Goal: Information Seeking & Learning: Learn about a topic

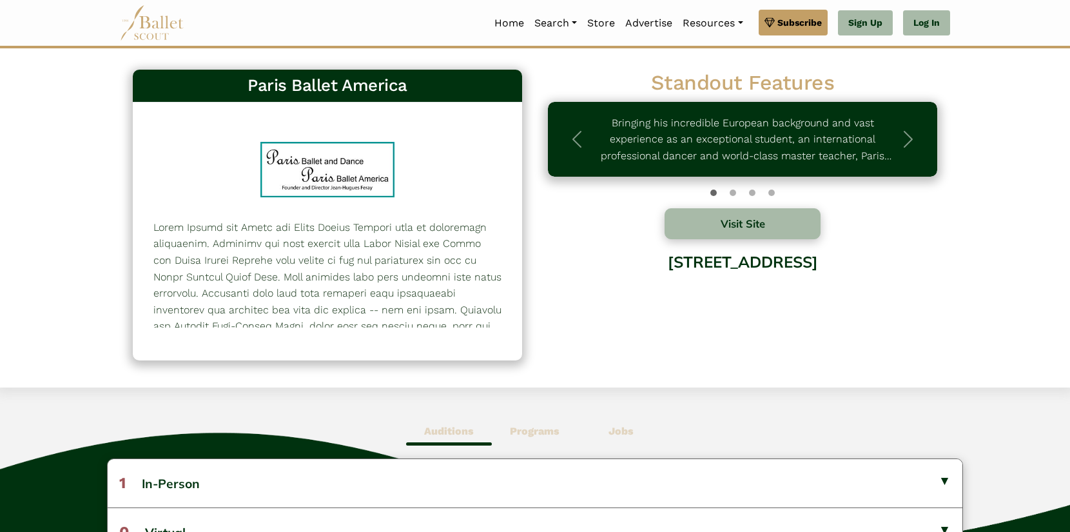
click at [740, 371] on div "Paris Ballet America 557 Standout Features Next" at bounding box center [535, 222] width 830 height 318
click at [915, 136] on span "button" at bounding box center [908, 139] width 21 height 21
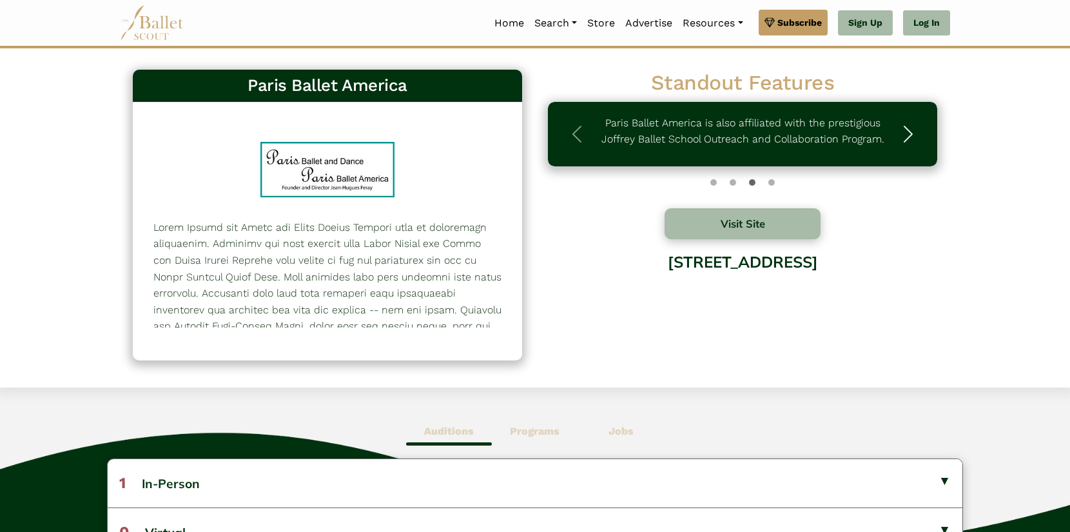
click at [914, 135] on span "button" at bounding box center [908, 134] width 21 height 21
click at [575, 125] on span "button" at bounding box center [576, 134] width 21 height 21
drag, startPoint x: 604, startPoint y: 139, endPoint x: 746, endPoint y: 142, distance: 142.4
click at [746, 142] on div "Bringing his incredible European background and vast experience as an exception…" at bounding box center [742, 134] width 389 height 64
click at [572, 130] on span "button" at bounding box center [576, 134] width 21 height 21
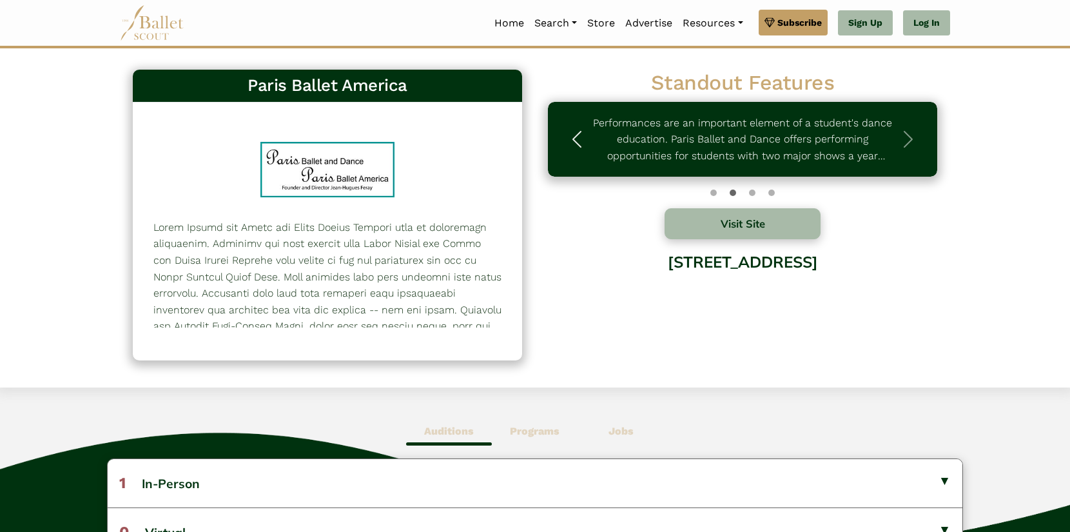
click at [572, 130] on span "button" at bounding box center [576, 139] width 21 height 21
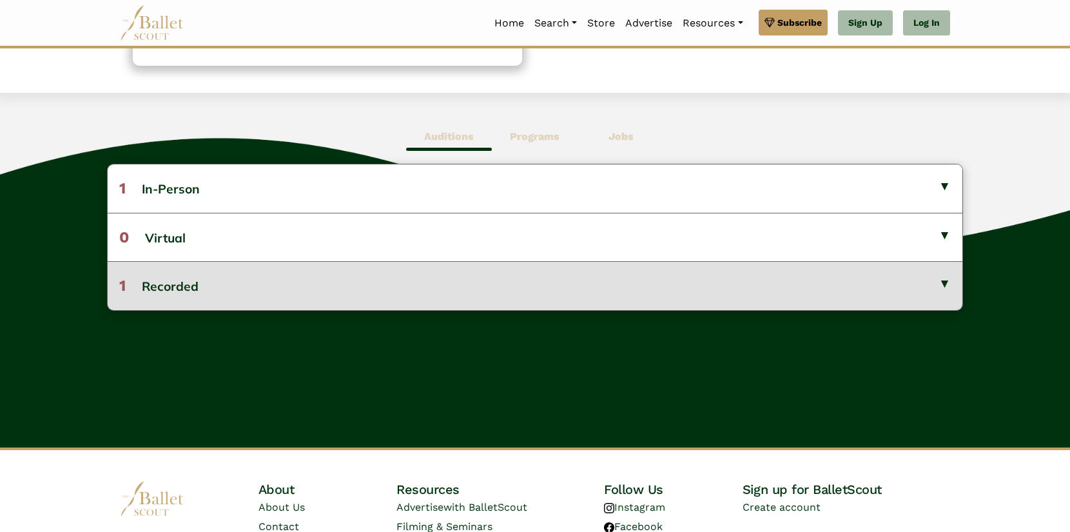
scroll to position [322, 0]
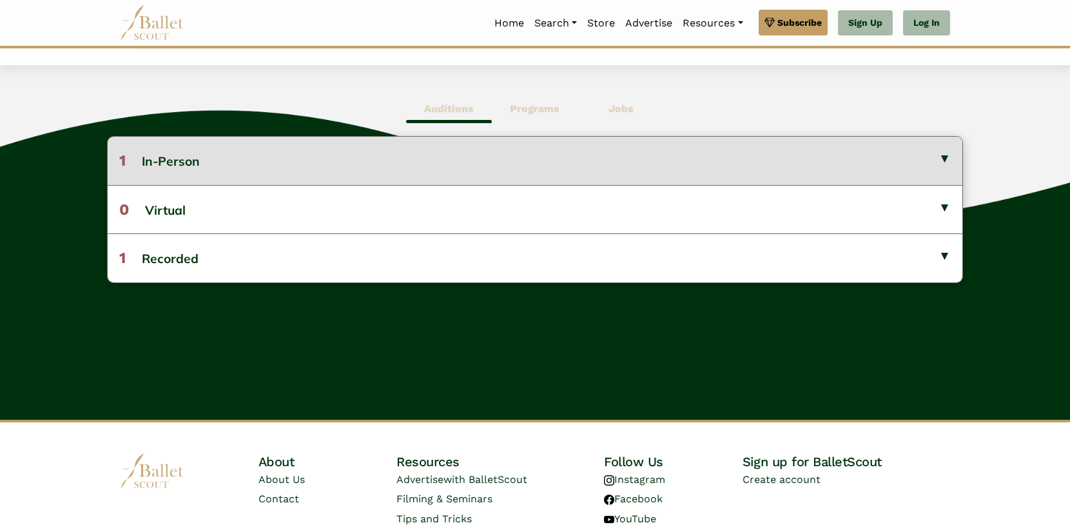
click at [318, 155] on button "1 In-Person" at bounding box center [535, 161] width 855 height 48
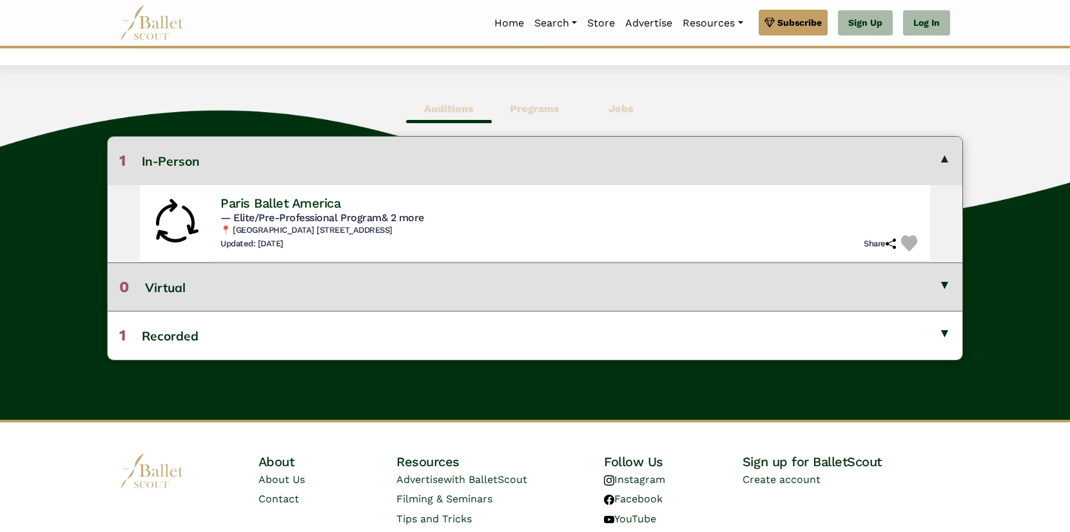
click at [456, 295] on button "0 Virtual" at bounding box center [535, 286] width 855 height 48
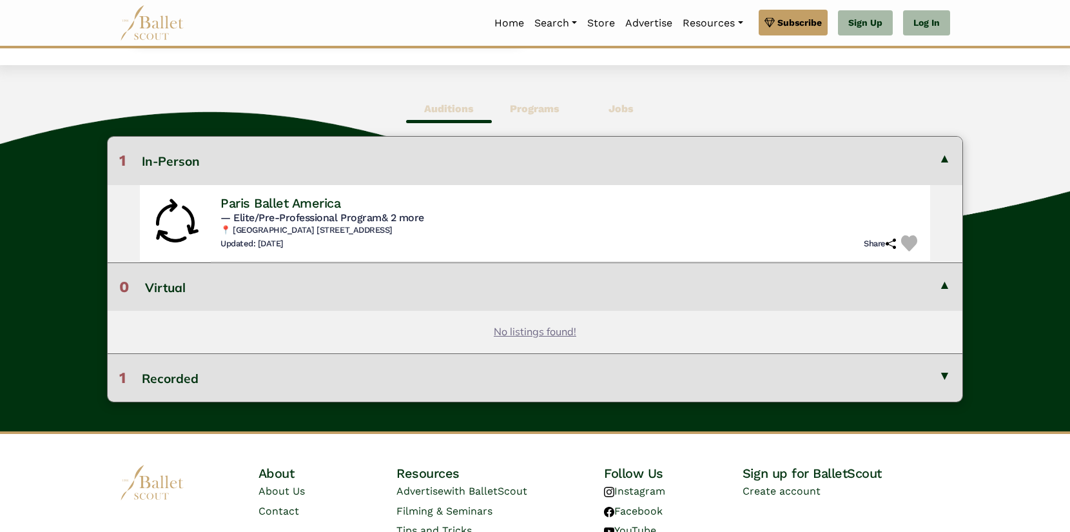
click at [456, 385] on button "1 Recorded" at bounding box center [535, 377] width 855 height 48
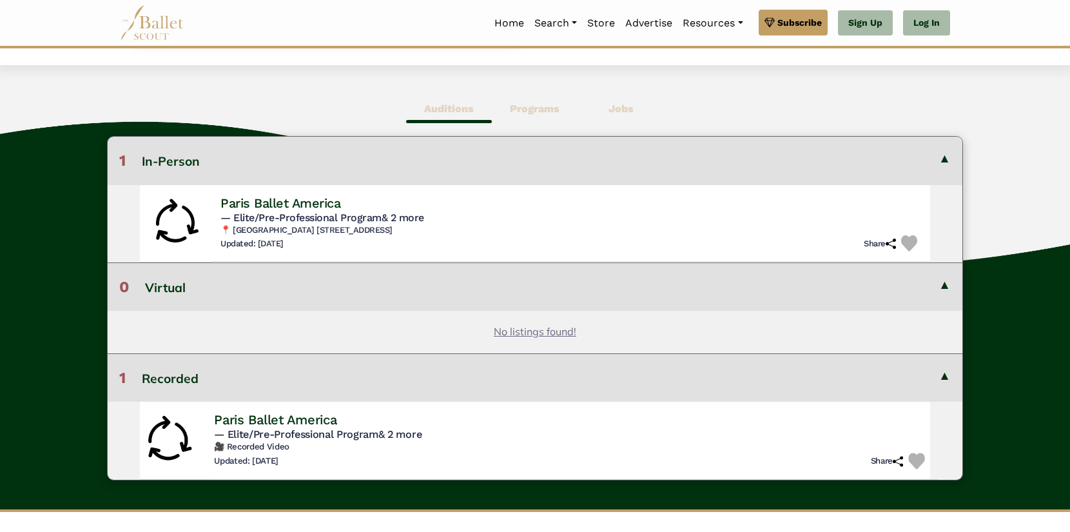
click at [293, 423] on h4 "Paris Ballet America" at bounding box center [275, 419] width 122 height 17
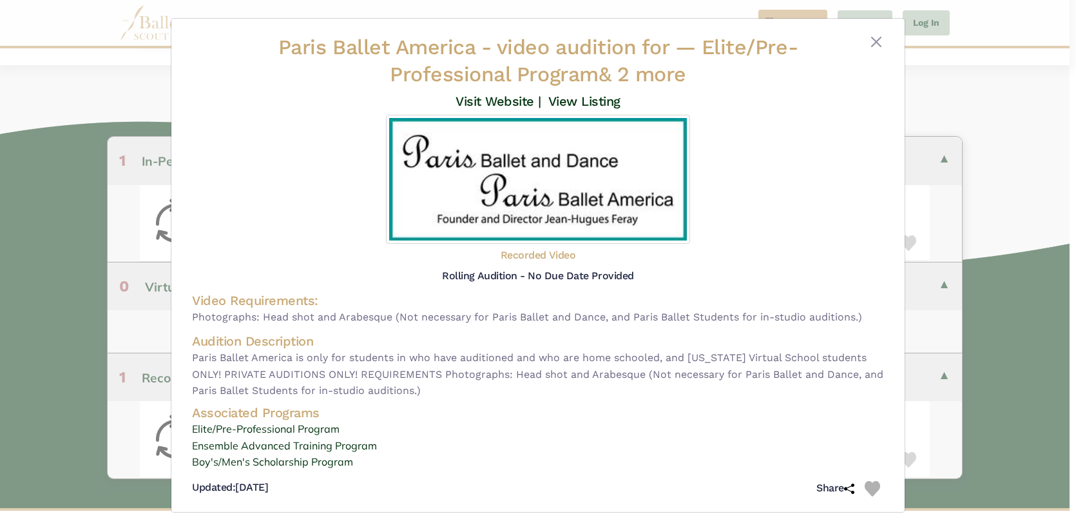
click at [527, 256] on h5 "Recorded Video" at bounding box center [538, 256] width 75 height 14
click at [524, 274] on h5 "Rolling Audition - No Due Date Provided" at bounding box center [537, 275] width 191 height 12
click at [506, 102] on link "Visit Website |" at bounding box center [499, 100] width 86 height 15
click at [591, 107] on link "View Listing" at bounding box center [584, 100] width 72 height 15
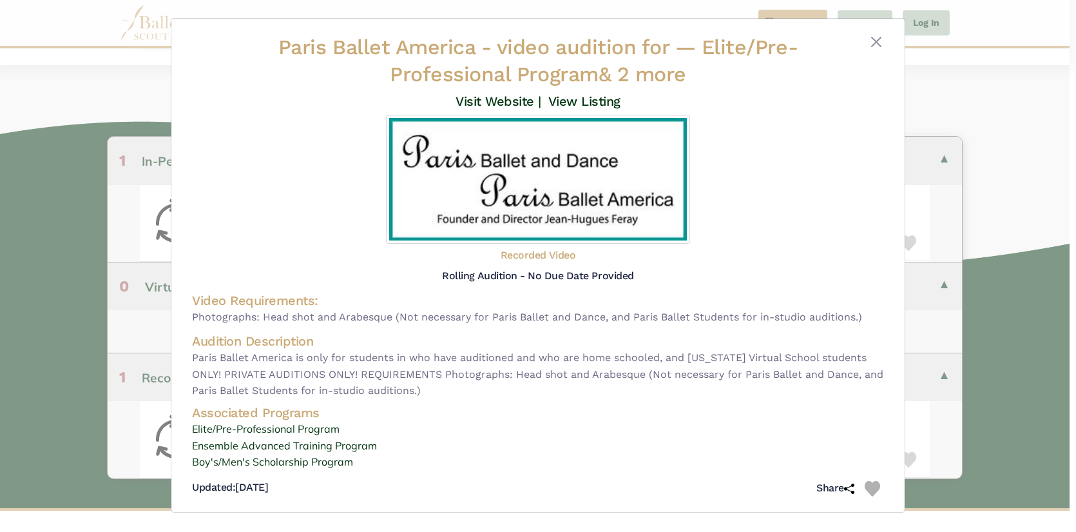
click at [48, 151] on div "Paris Ballet America - video audition for — Elite/Pre-Professional Program & 2 …" at bounding box center [538, 266] width 1076 height 532
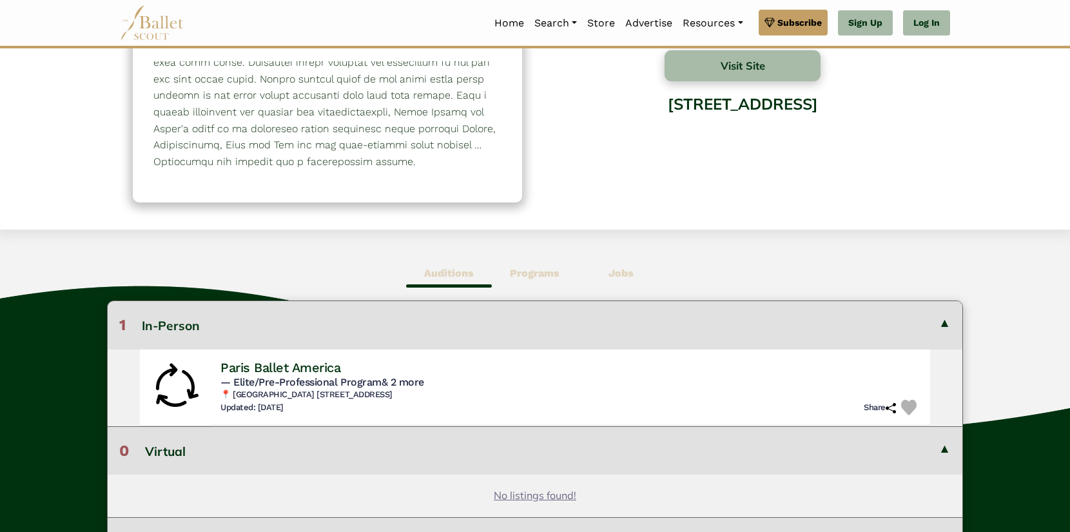
scroll to position [0, 0]
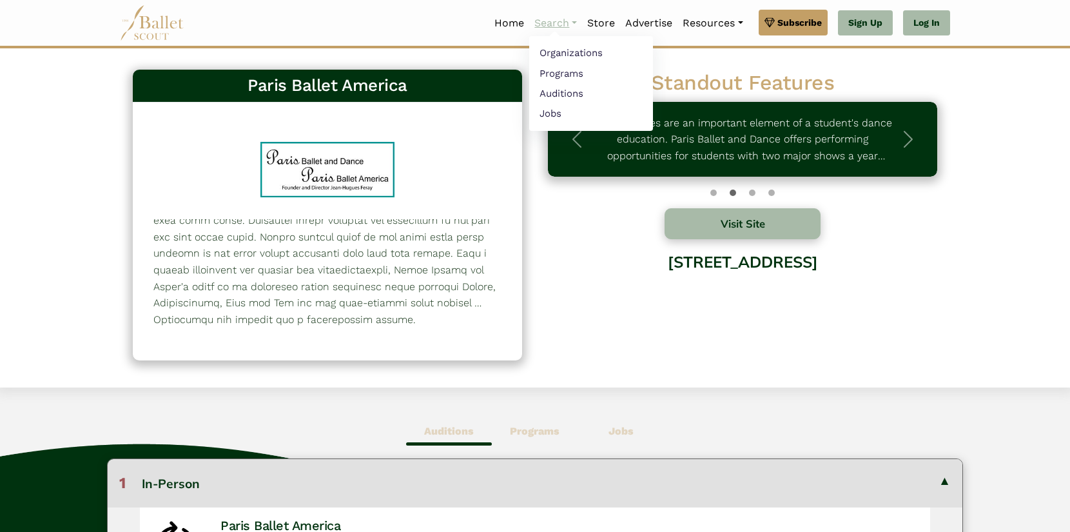
click at [555, 24] on link "Search" at bounding box center [555, 23] width 53 height 27
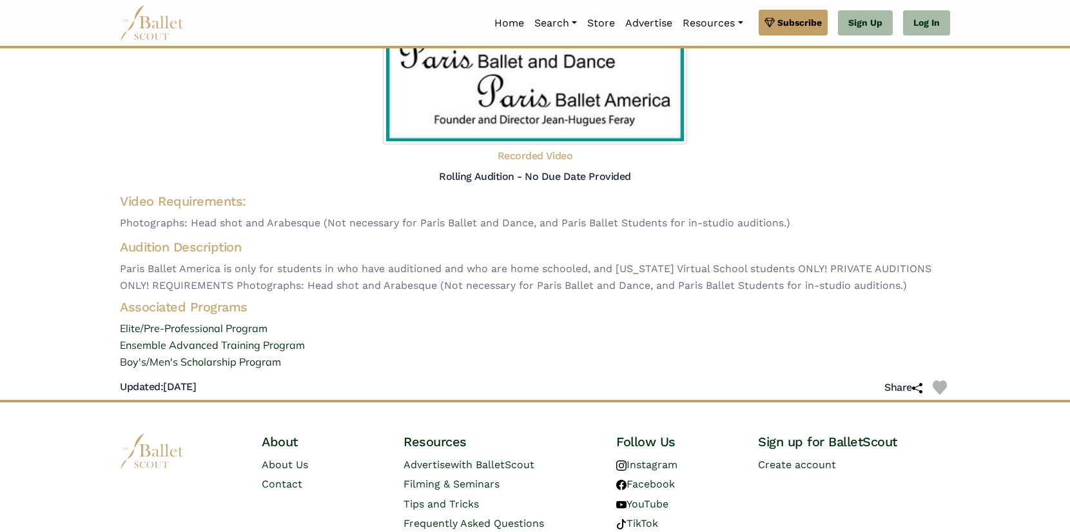
scroll to position [129, 0]
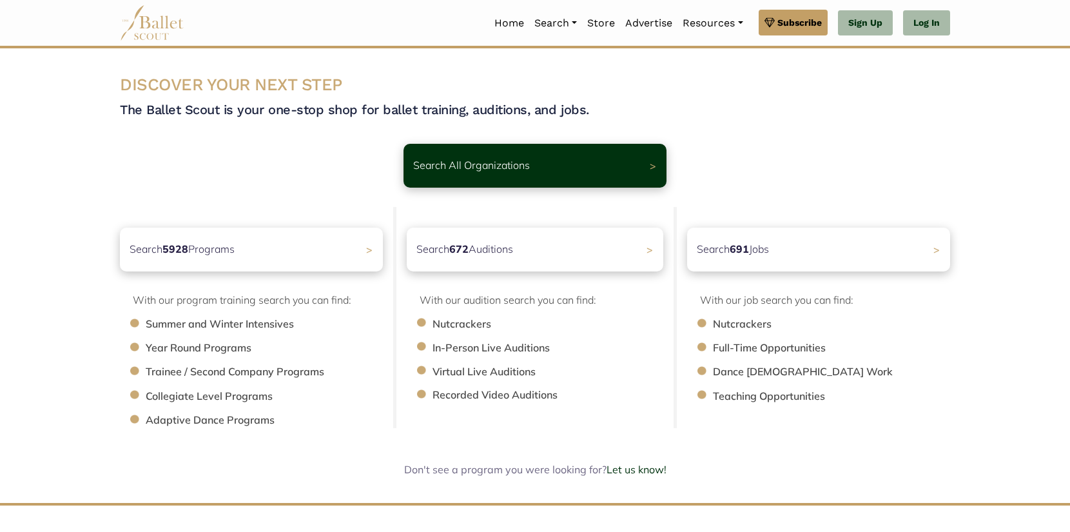
click at [570, 53] on body "Premium Feature Make this audition season count. Upgrade to premium for access …" at bounding box center [535, 344] width 1070 height 689
click at [559, 52] on link "Organizations" at bounding box center [591, 53] width 124 height 20
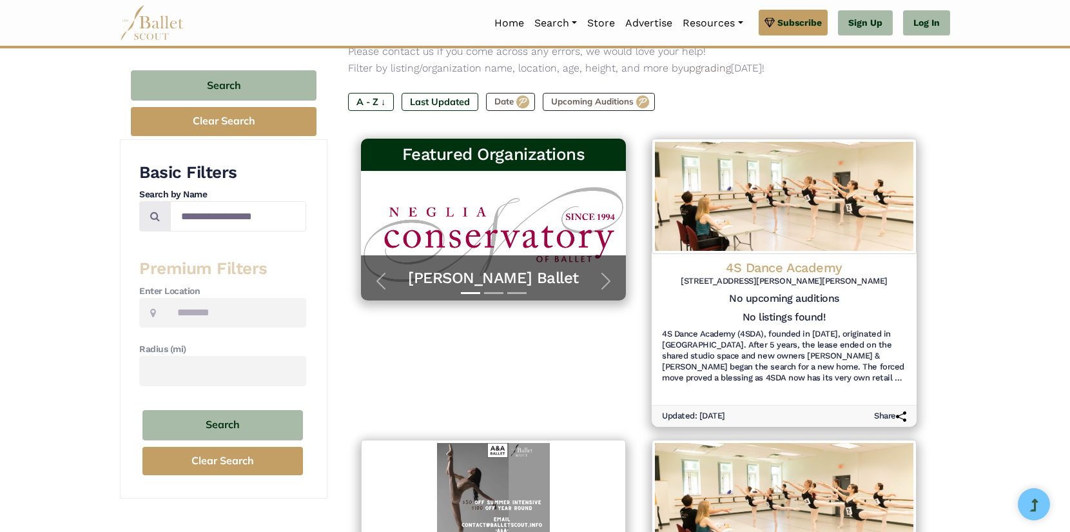
scroll to position [193, 0]
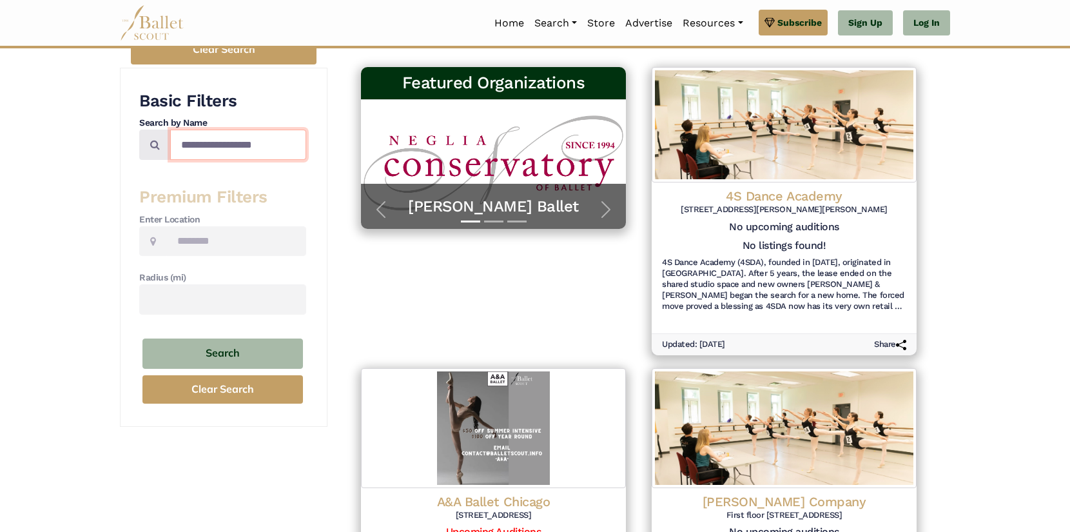
click at [211, 144] on input "Search by names..." at bounding box center [238, 145] width 136 height 30
click at [139, 237] on div "Basic Filters Search by Name Premium Filters Enter Location Radius (mi) Search …" at bounding box center [224, 248] width 208 height 360
click at [154, 237] on icon at bounding box center [153, 241] width 6 height 10
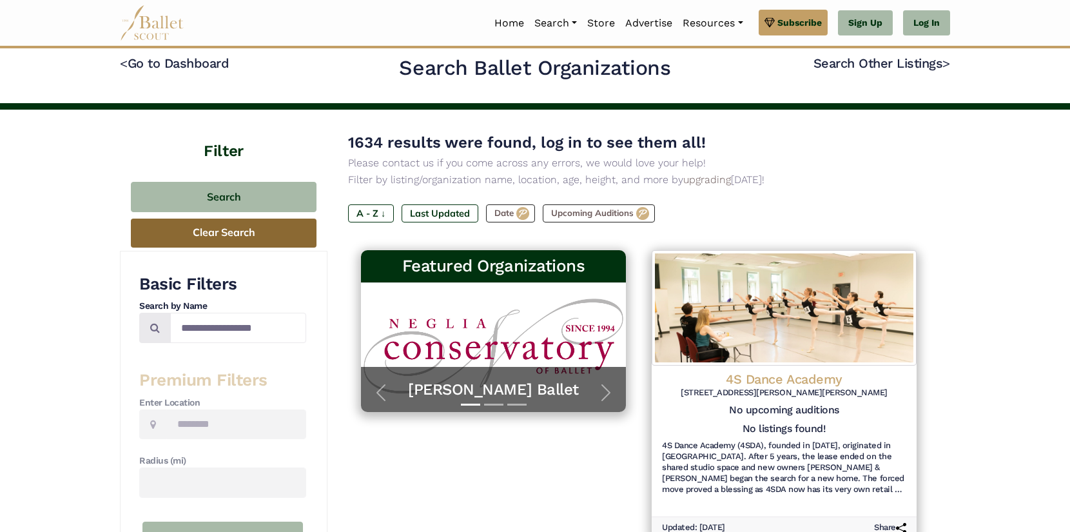
scroll to position [0, 0]
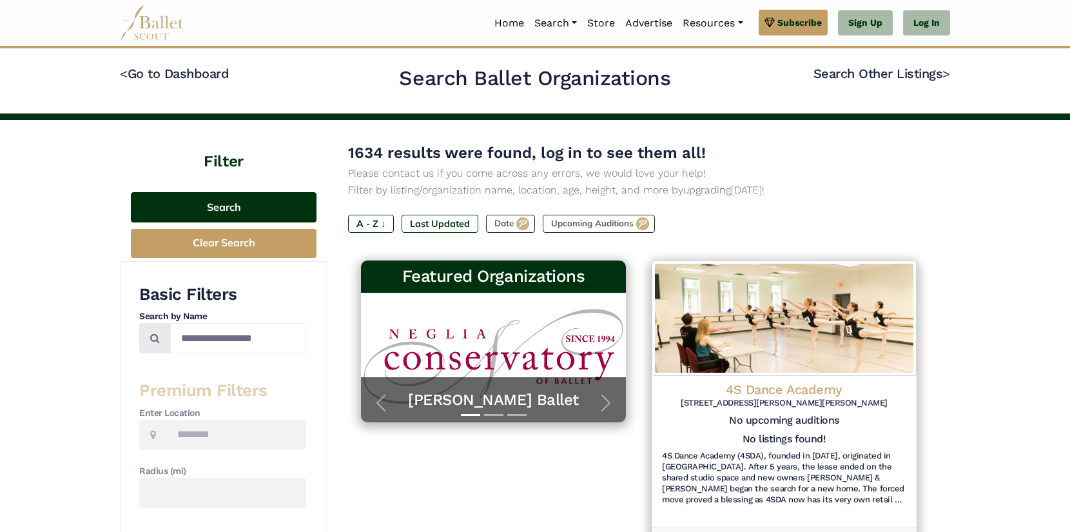
click at [256, 198] on button "Search" at bounding box center [224, 207] width 186 height 30
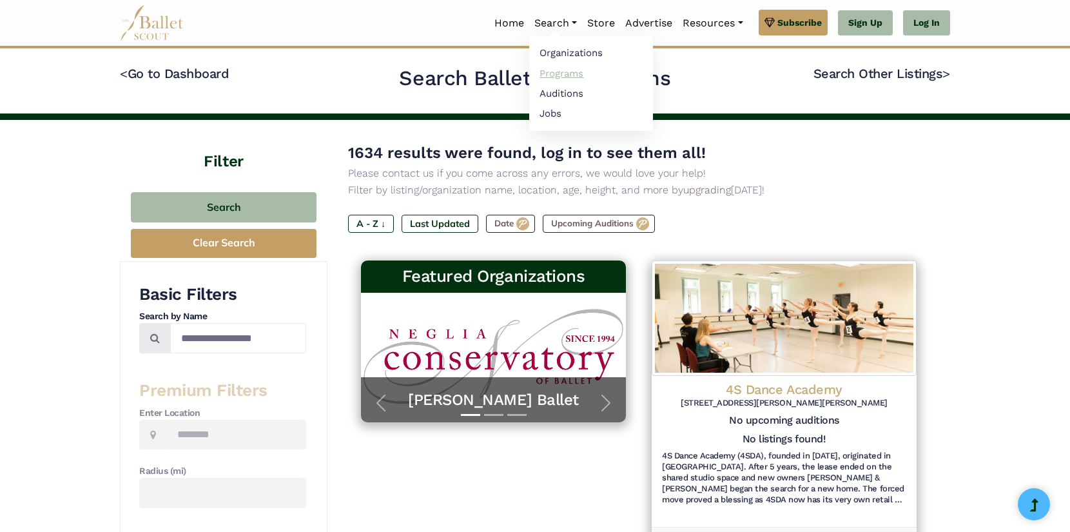
click at [554, 72] on link "Programs" at bounding box center [591, 73] width 124 height 20
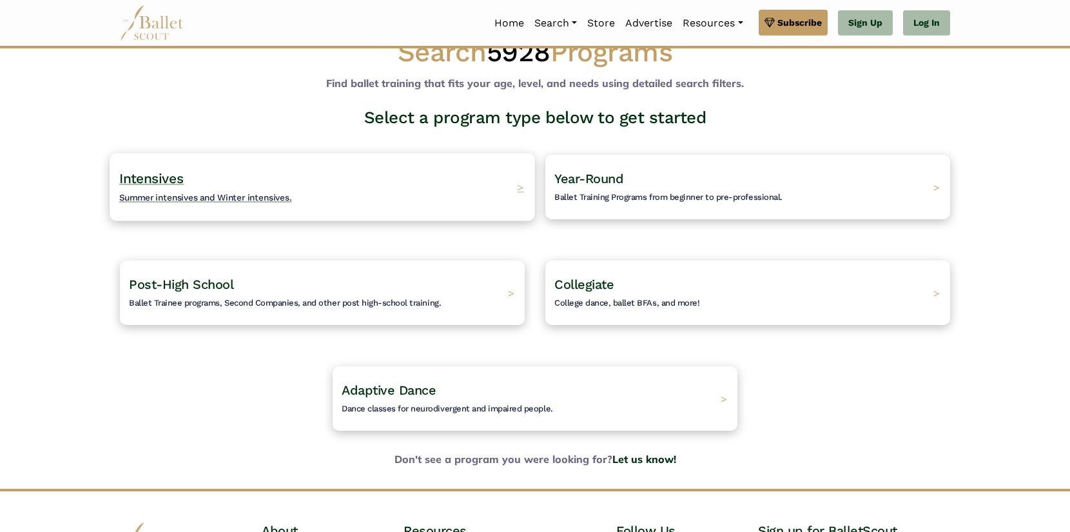
scroll to position [64, 0]
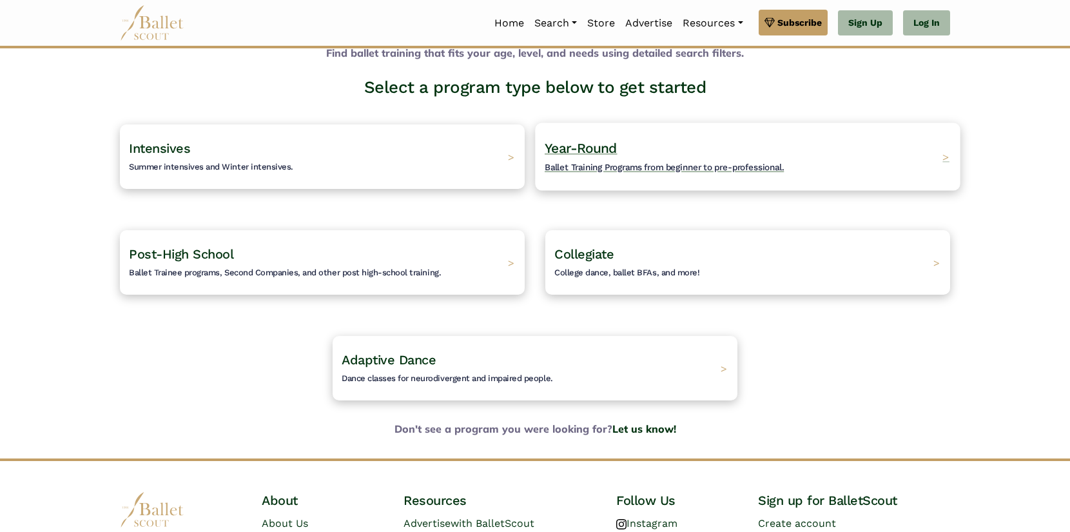
click at [640, 170] on span "Ballet Training Programs from beginner to pre-professional." at bounding box center [664, 167] width 239 height 10
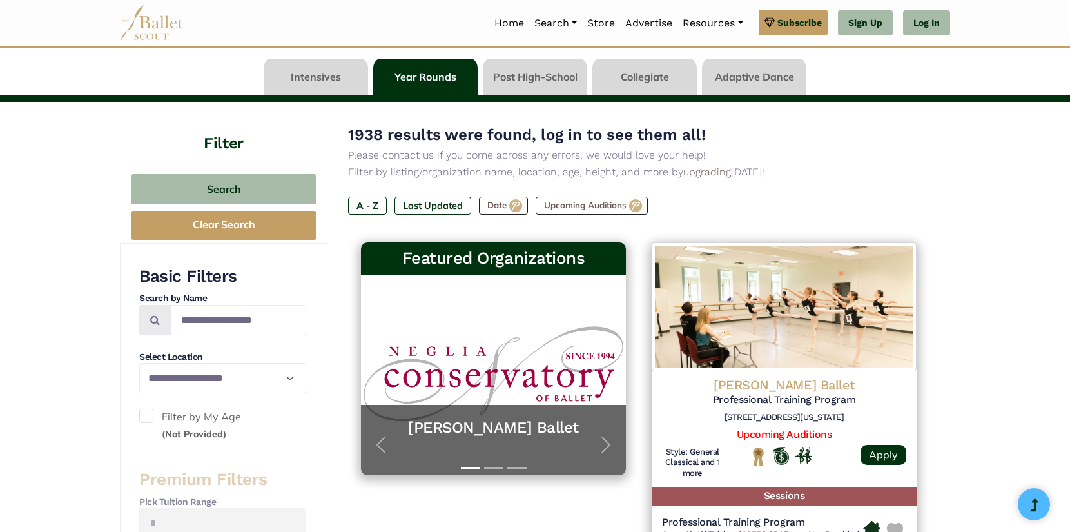
scroll to position [129, 0]
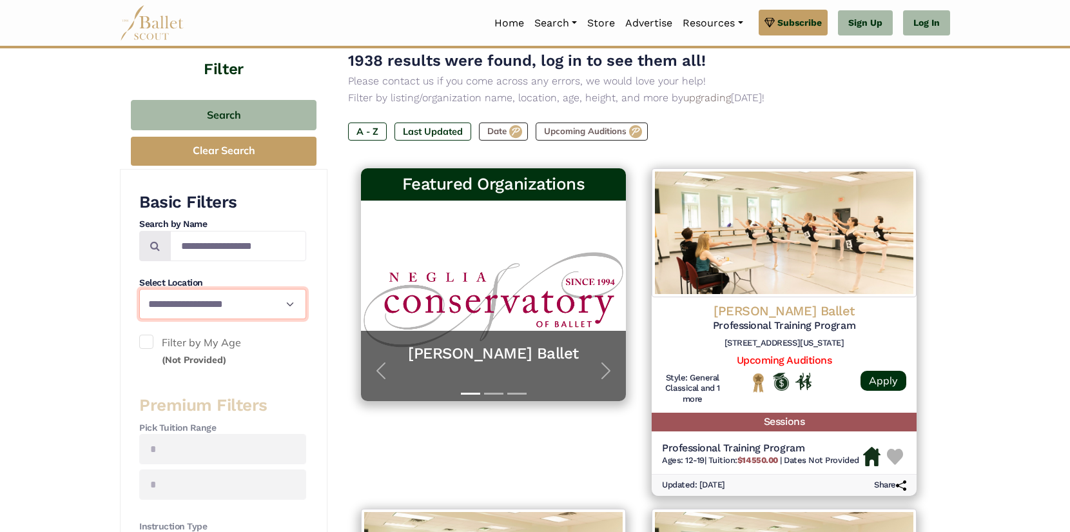
click at [240, 306] on select "**********" at bounding box center [222, 304] width 167 height 30
click at [280, 299] on select "**********" at bounding box center [222, 304] width 167 height 30
select select "**"
click at [139, 289] on select "**********" at bounding box center [222, 304] width 167 height 30
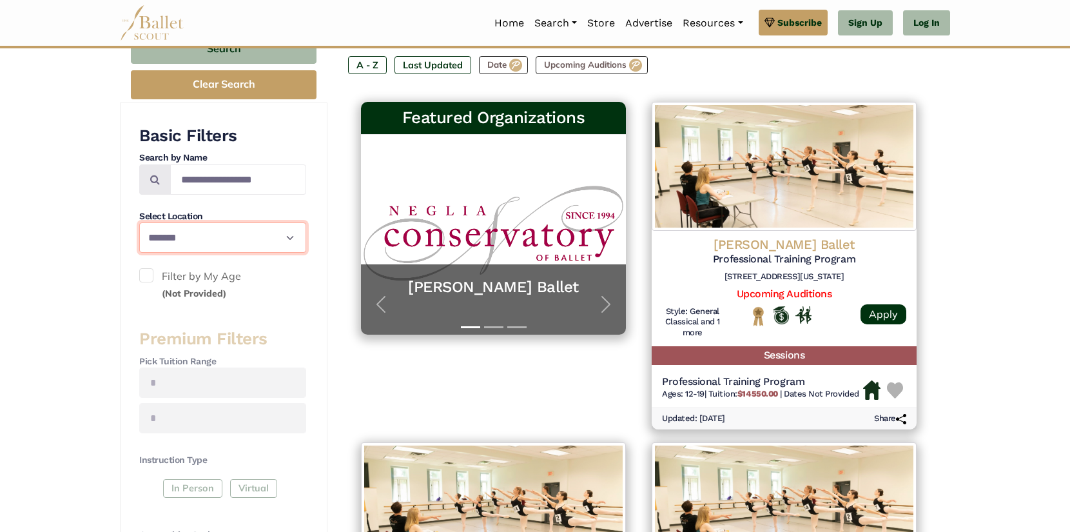
scroll to position [258, 0]
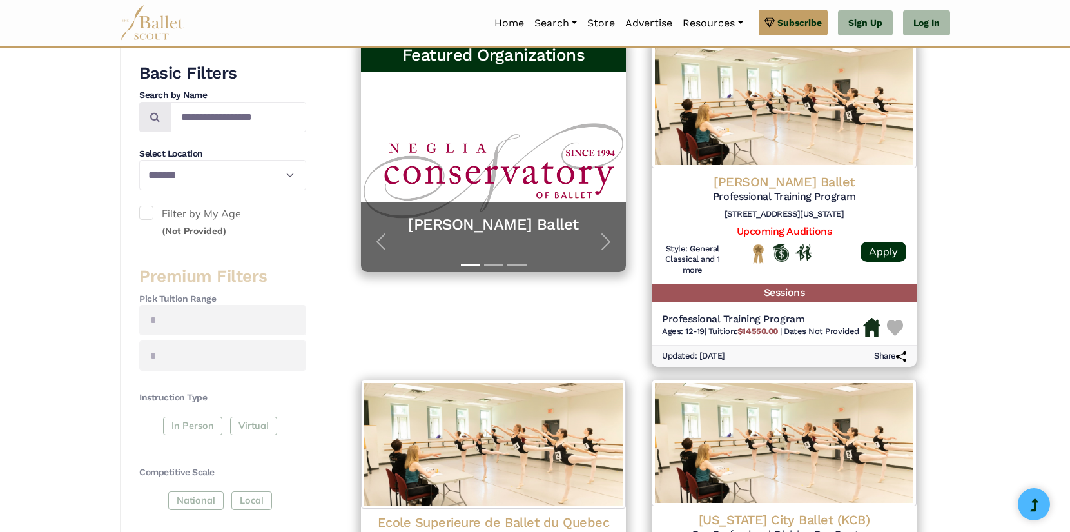
click at [271, 244] on div "**********" at bounding box center [222, 417] width 167 height 708
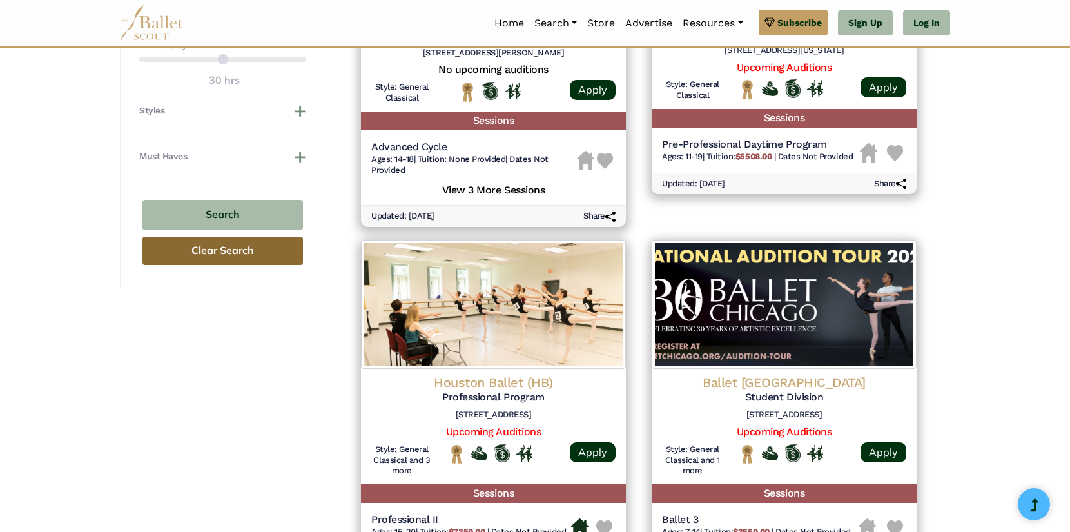
scroll to position [773, 0]
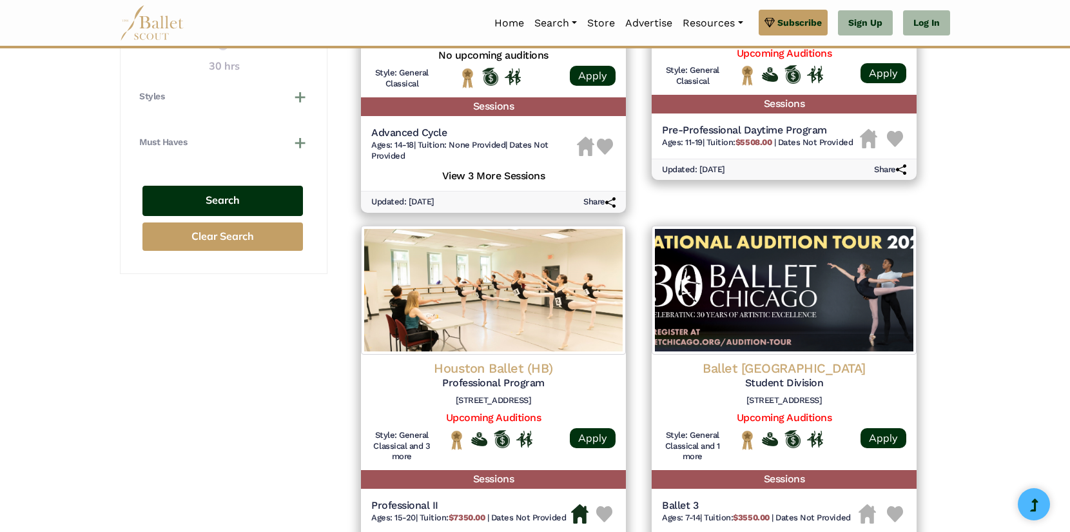
click at [235, 202] on button "Search" at bounding box center [222, 201] width 160 height 30
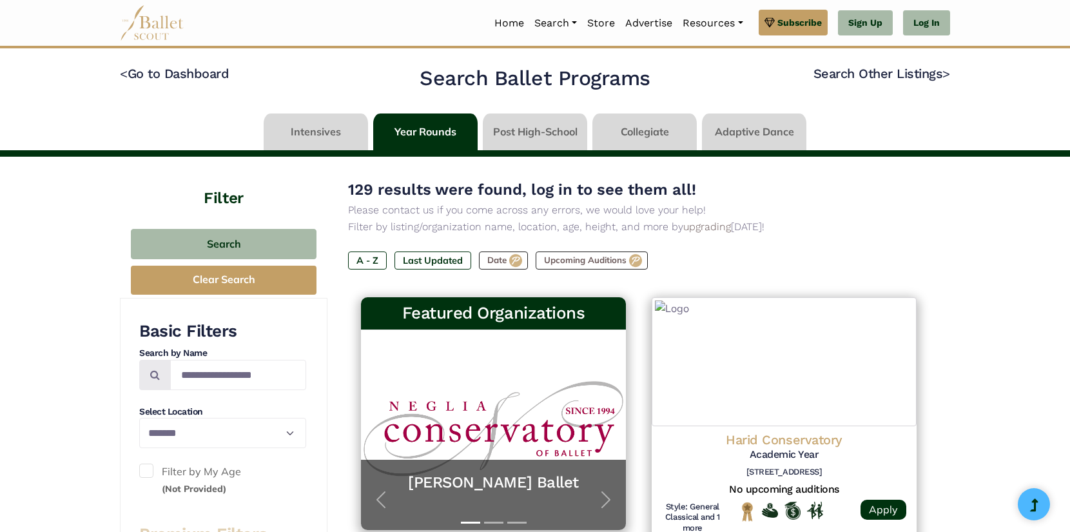
select select "**"
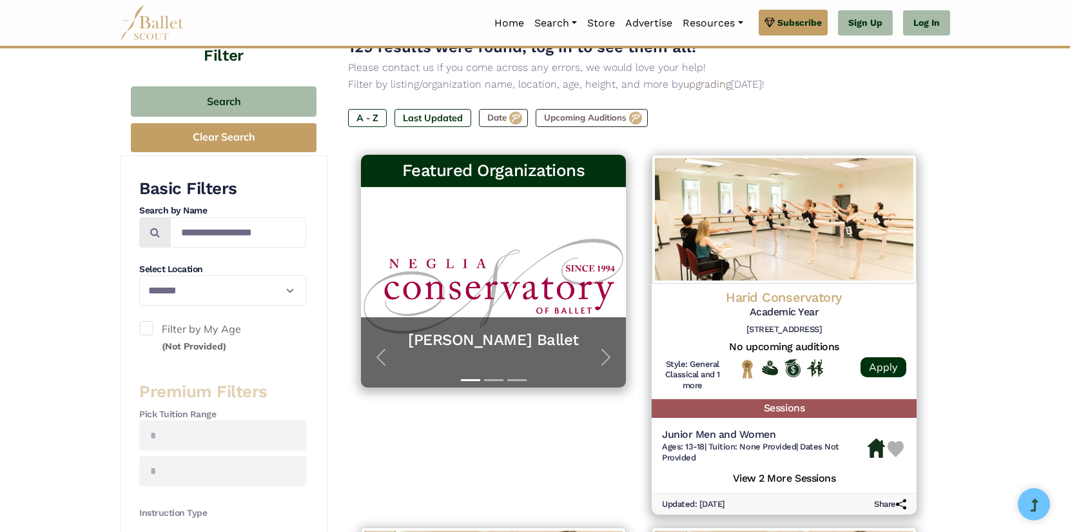
scroll to position [193, 0]
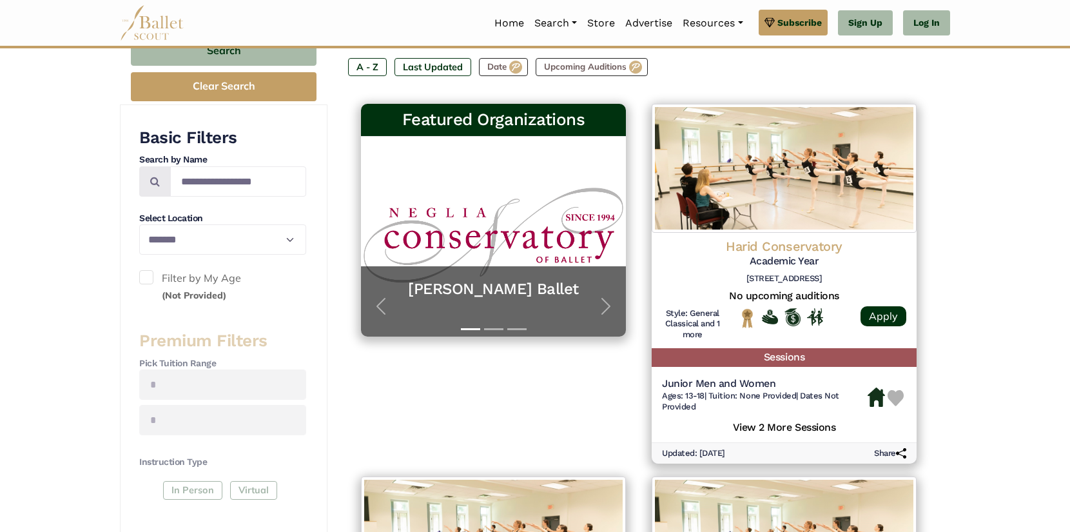
click at [155, 283] on label "Filter by My Age (Not Provided)" at bounding box center [222, 286] width 167 height 33
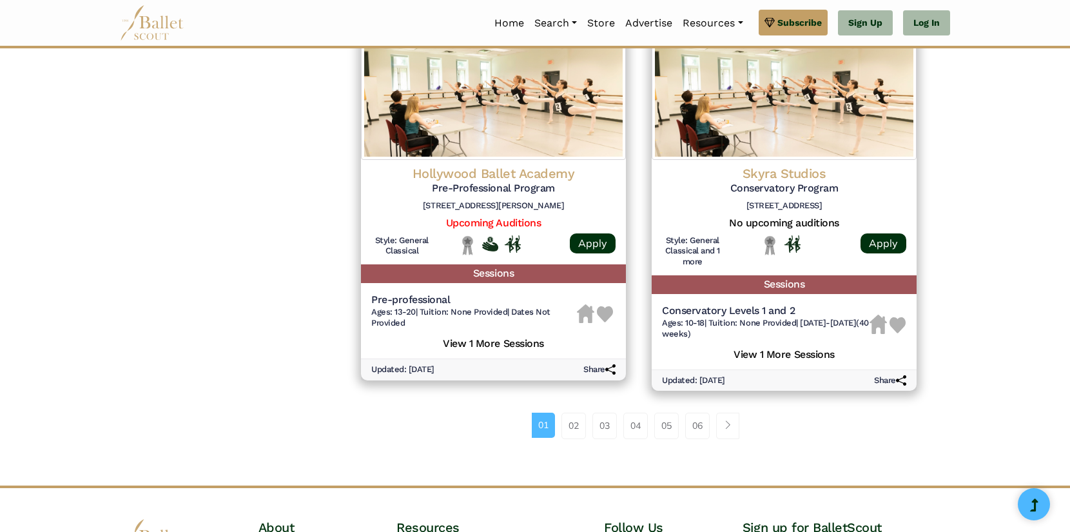
scroll to position [1740, 0]
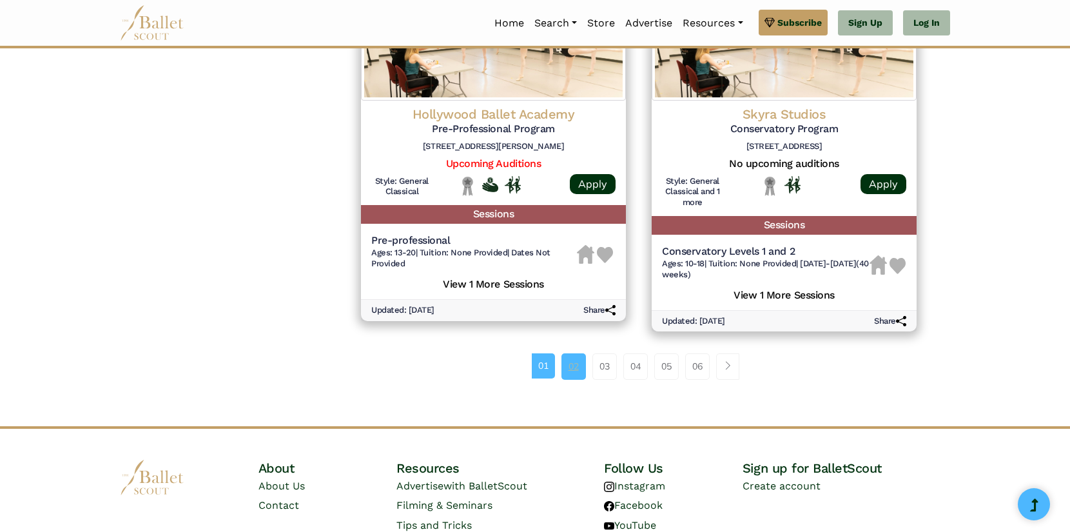
click at [572, 371] on link "02" at bounding box center [573, 366] width 24 height 26
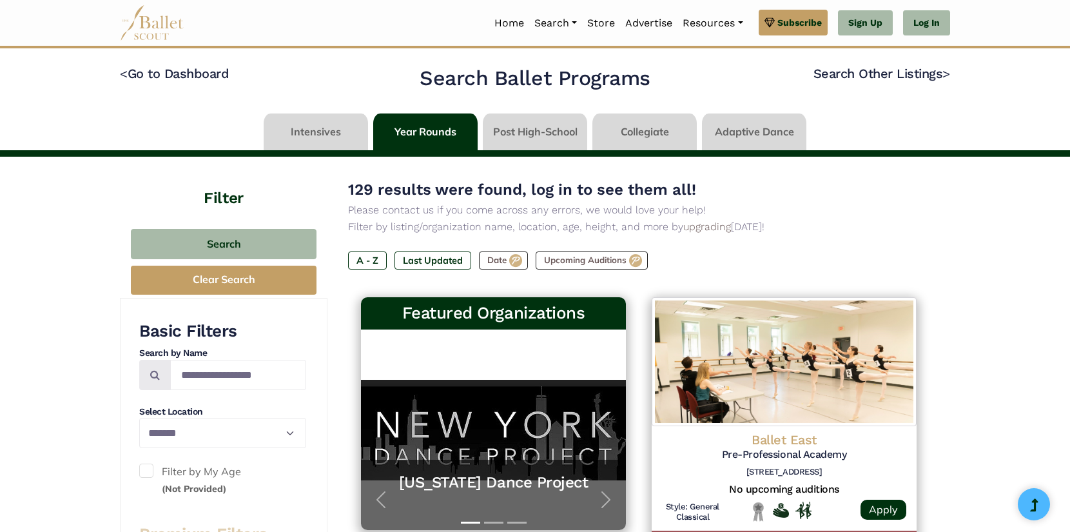
select select "**"
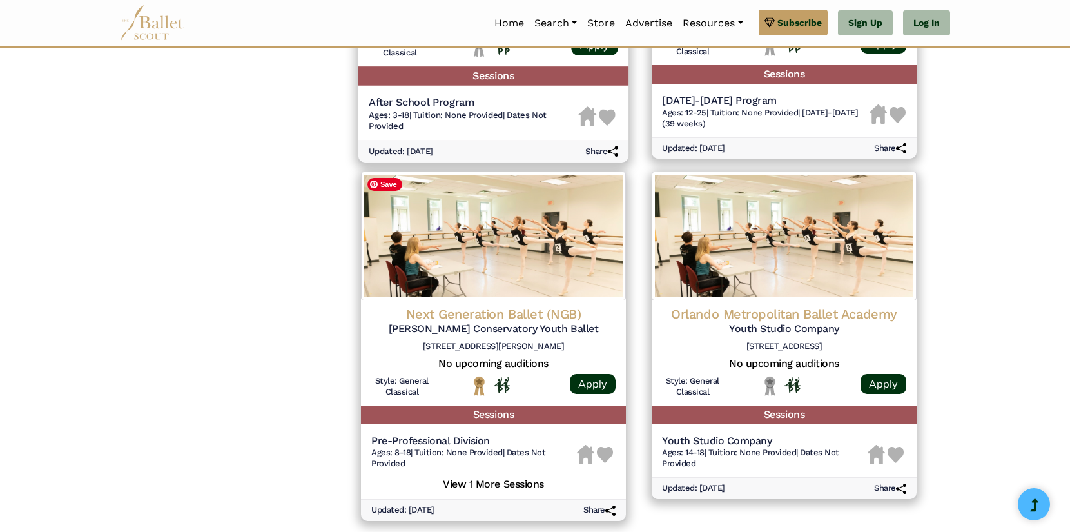
scroll to position [1676, 0]
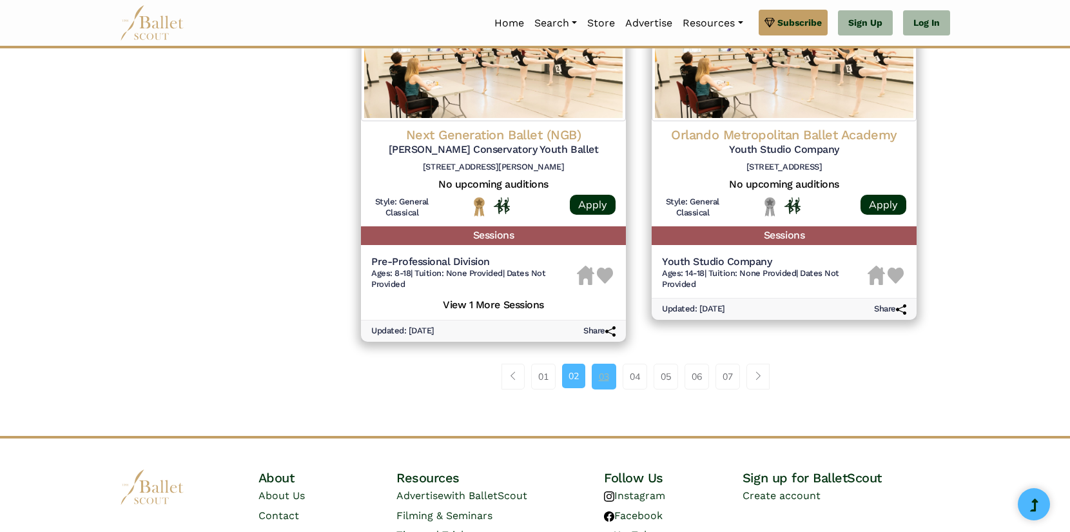
click at [605, 380] on link "03" at bounding box center [604, 376] width 24 height 26
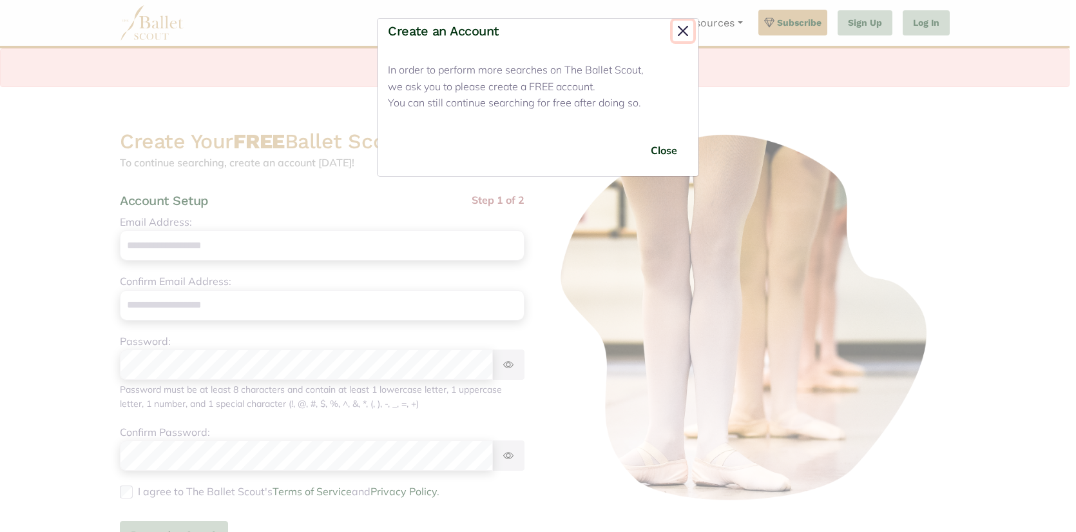
click at [686, 32] on button "Close" at bounding box center [683, 31] width 21 height 21
